Goal: Task Accomplishment & Management: Use online tool/utility

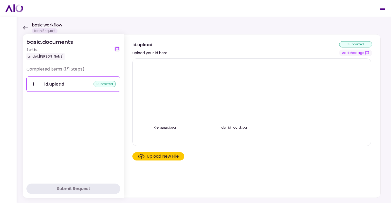
click at [169, 153] on div "Upload New File" at bounding box center [163, 156] width 32 height 6
click at [0, 0] on input "Upload New File" at bounding box center [0, 0] width 0 height 0
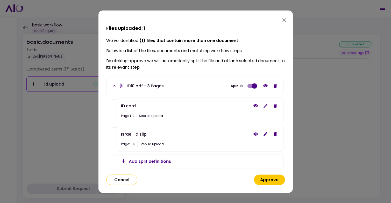
click at [271, 179] on button "Approve" at bounding box center [269, 179] width 31 height 10
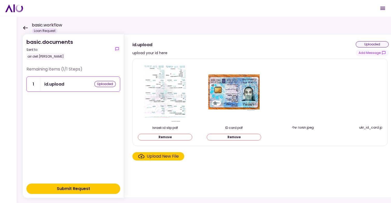
click at [68, 124] on div "Remaining items (1/1 Steps) 1 id.upload uploaded" at bounding box center [73, 123] width 94 height 114
click at [88, 189] on div "Submit Request" at bounding box center [73, 189] width 33 height 6
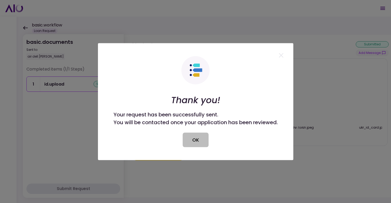
click at [203, 143] on button "OK" at bounding box center [196, 139] width 26 height 15
